Goal: Information Seeking & Learning: Learn about a topic

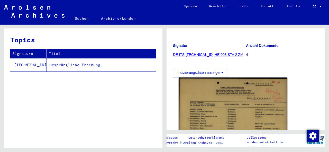
scroll to position [55, 0]
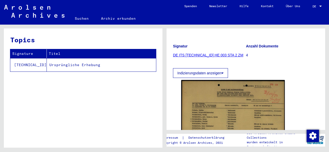
click at [225, 78] on button "Indizierungsdaten anzeigen" at bounding box center [200, 73] width 55 height 10
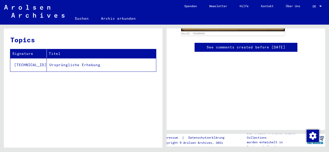
scroll to position [218, 0]
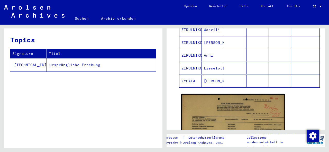
click at [86, 116] on div "Topics Signature Titel [TECHNICAL_ID] Ursprüngliche Erhebung" at bounding box center [83, 89] width 158 height 123
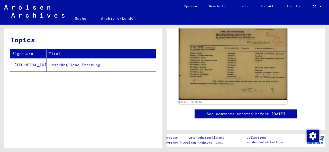
scroll to position [300, 0]
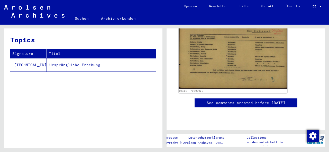
click at [225, 62] on img at bounding box center [232, 50] width 109 height 79
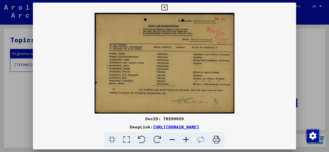
drag, startPoint x: 114, startPoint y: 138, endPoint x: 114, endPoint y: 134, distance: 4.1
click at [114, 134] on icon at bounding box center [111, 140] width 15 height 16
click at [113, 139] on icon at bounding box center [111, 140] width 15 height 16
click at [128, 141] on icon at bounding box center [126, 140] width 15 height 16
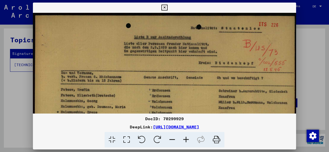
scroll to position [0, 0]
click at [184, 139] on icon at bounding box center [186, 140] width 14 height 16
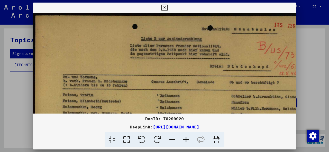
click at [170, 138] on icon at bounding box center [172, 140] width 14 height 16
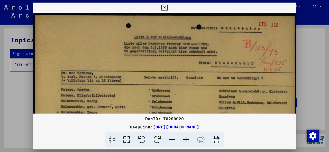
click at [170, 138] on icon at bounding box center [172, 140] width 14 height 16
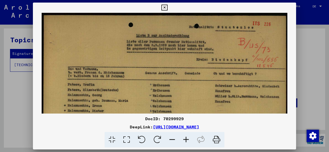
click at [170, 138] on icon at bounding box center [172, 140] width 14 height 16
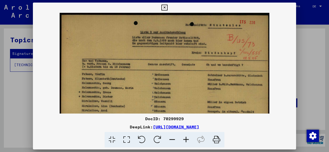
click at [170, 138] on icon at bounding box center [172, 140] width 14 height 16
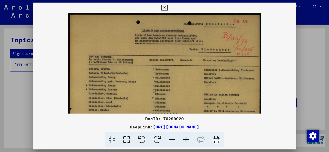
click at [169, 138] on icon at bounding box center [172, 140] width 14 height 16
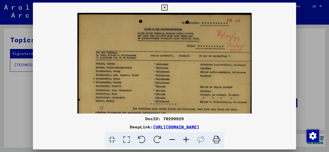
click at [169, 138] on icon at bounding box center [172, 140] width 14 height 16
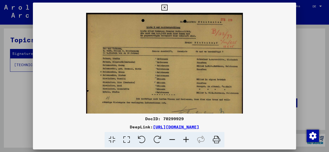
click at [169, 138] on icon at bounding box center [172, 140] width 14 height 16
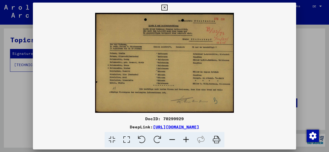
drag, startPoint x: 159, startPoint y: 67, endPoint x: 13, endPoint y: 166, distance: 176.5
click at [170, 139] on icon at bounding box center [172, 140] width 14 height 16
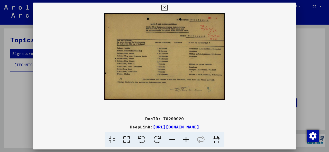
drag, startPoint x: 172, startPoint y: 60, endPoint x: 158, endPoint y: 64, distance: 15.0
click at [202, 66] on img at bounding box center [164, 56] width 121 height 87
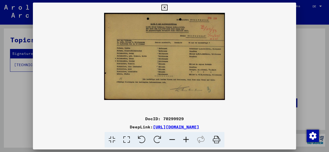
click at [185, 143] on icon at bounding box center [186, 140] width 14 height 16
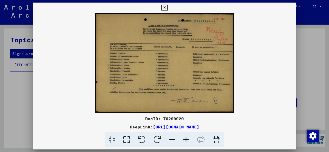
click at [186, 140] on icon at bounding box center [186, 140] width 14 height 16
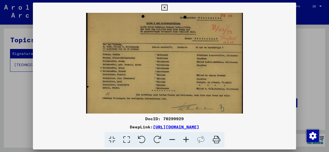
scroll to position [4, 0]
drag, startPoint x: 161, startPoint y: 80, endPoint x: 162, endPoint y: 77, distance: 3.9
